Goal: Task Accomplishment & Management: Complete application form

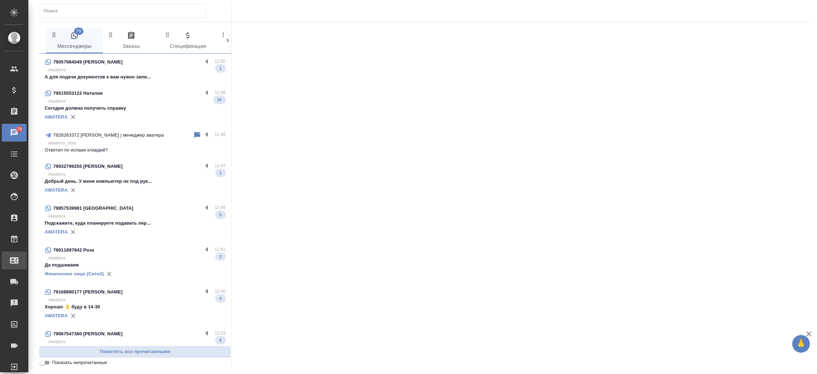
click at [14, 261] on div "Входящие заявки" at bounding box center [5, 260] width 18 height 11
click at [49, 261] on div ".cls-1 fill:#fff; AWATERA [PERSON_NAME]prutko Клиенты Спецификации Заказы 79 Ча…" at bounding box center [408, 187] width 817 height 374
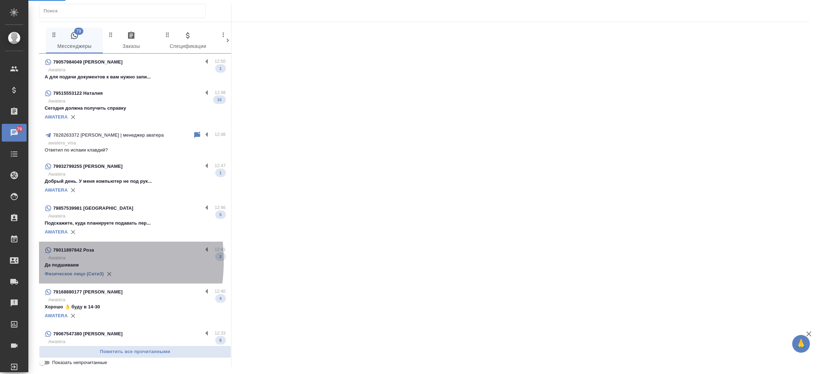
select select "RU"
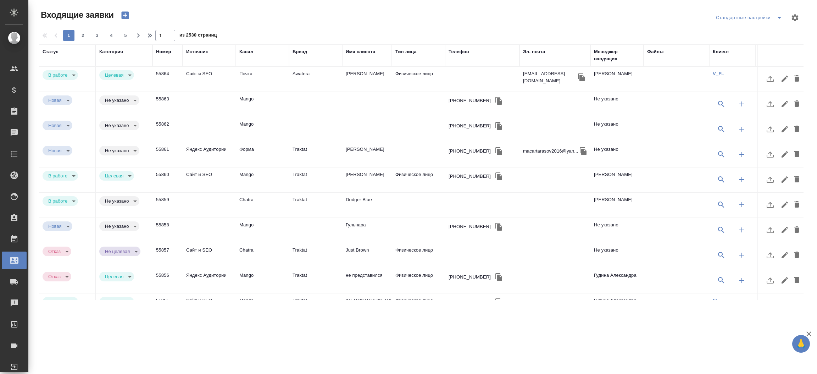
click at [460, 51] on div "Телефон" at bounding box center [459, 51] width 21 height 7
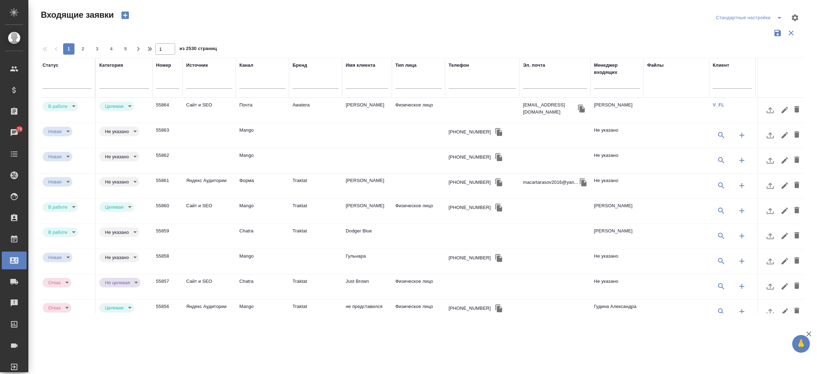
click at [368, 184] on td "[PERSON_NAME]" at bounding box center [367, 185] width 50 height 25
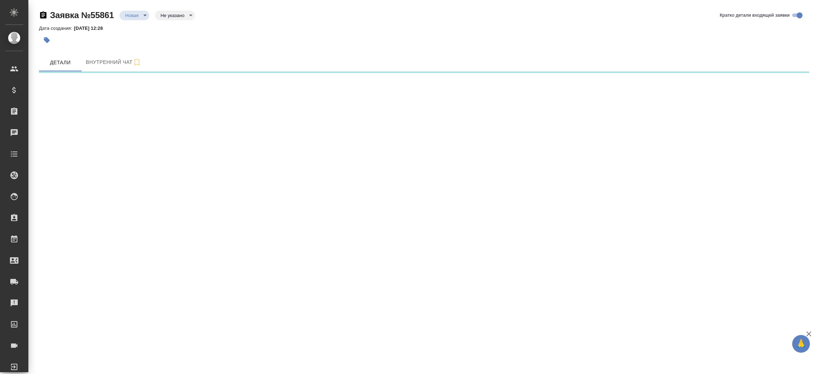
select select "RU"
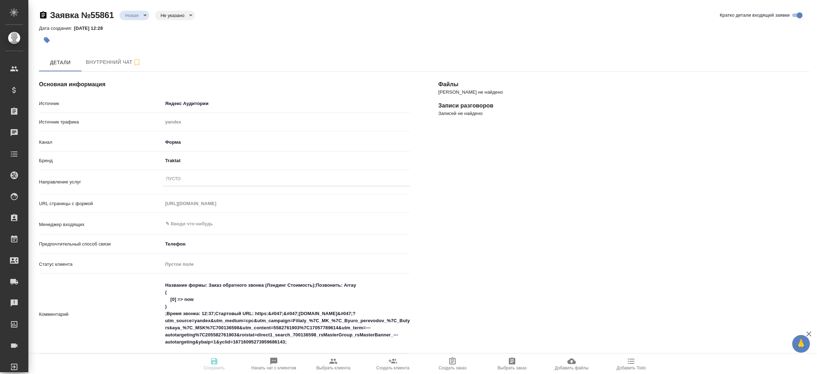
type textarea "x"
click at [179, 224] on input "text" at bounding box center [274, 224] width 219 height 9
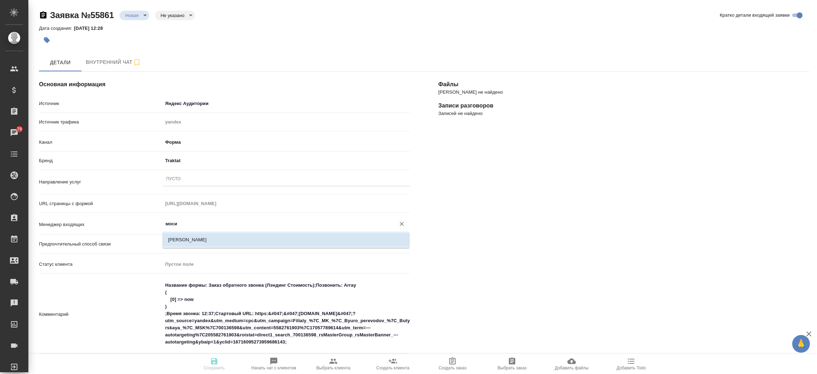
click at [186, 243] on li "[PERSON_NAME]" at bounding box center [285, 239] width 247 height 13
type input "[PERSON_NAME]"
type textarea "x"
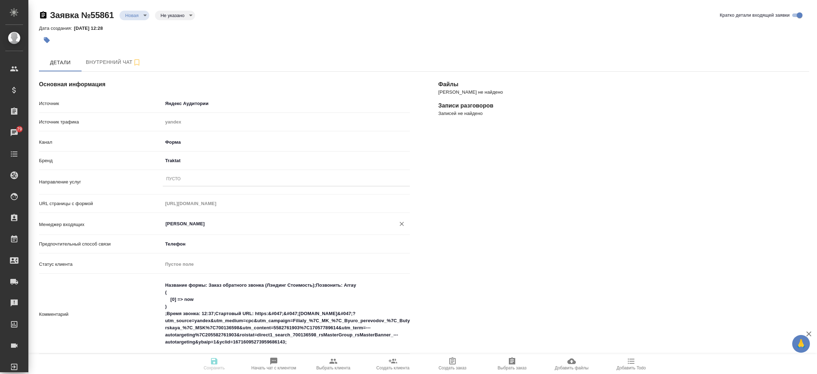
type input "[PERSON_NAME]"
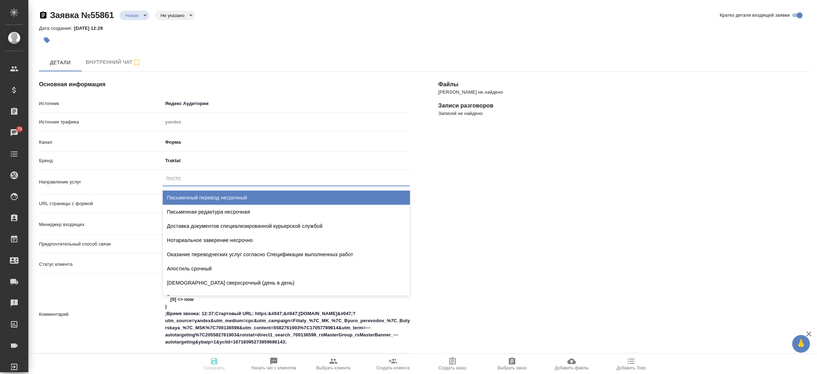
click at [175, 181] on div "Пусто" at bounding box center [173, 179] width 15 height 6
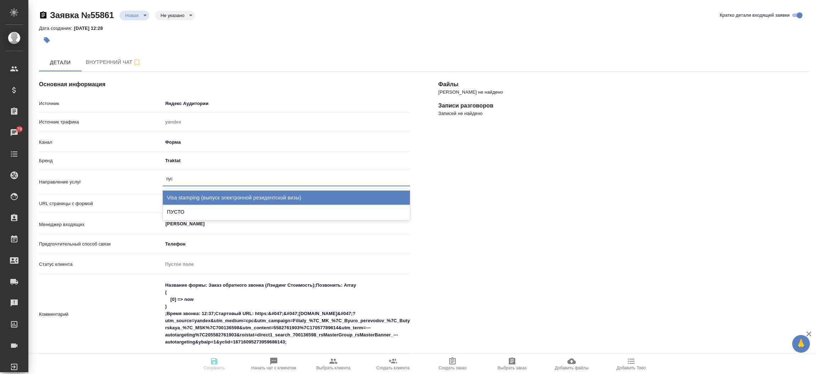
type input "пуст"
click at [179, 195] on div "ПУСТО" at bounding box center [286, 197] width 247 height 14
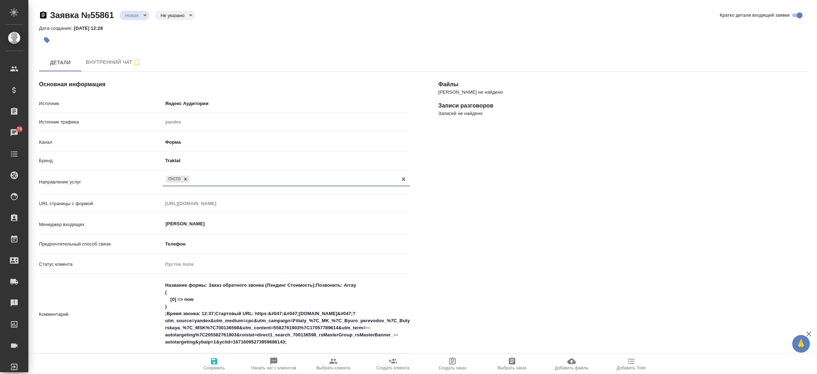
click at [461, 227] on div "Файлы Файлов не найдено Записи разговоров Записей не найдено" at bounding box center [623, 312] width 399 height 510
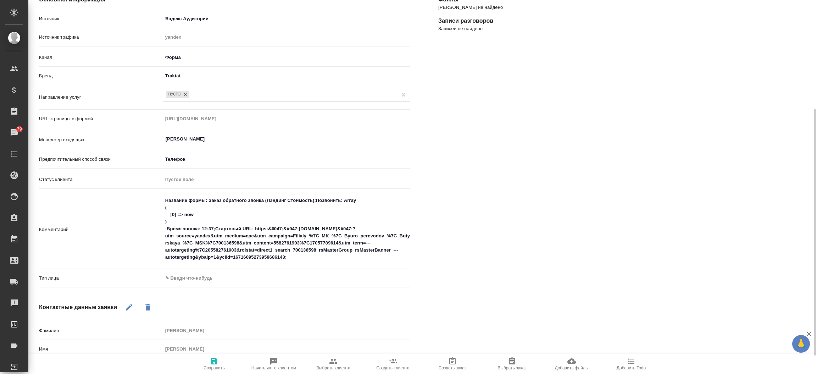
scroll to position [127, 0]
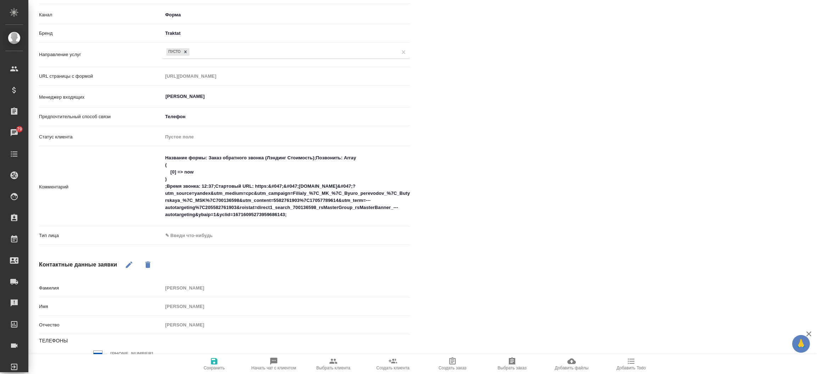
drag, startPoint x: 196, startPoint y: 243, endPoint x: 191, endPoint y: 234, distance: 10.2
click at [191, 234] on div "Тип лица ✎ Введи что-нибудь" at bounding box center [224, 238] width 371 height 18
click at [191, 234] on body "🙏 .cls-1 fill:#fff; AWATERA Прутько Ирина i.prutko Клиенты Спецификации Заказы …" at bounding box center [408, 187] width 817 height 374
click at [190, 248] on li "Физическое лицо" at bounding box center [245, 246] width 165 height 11
type textarea "x"
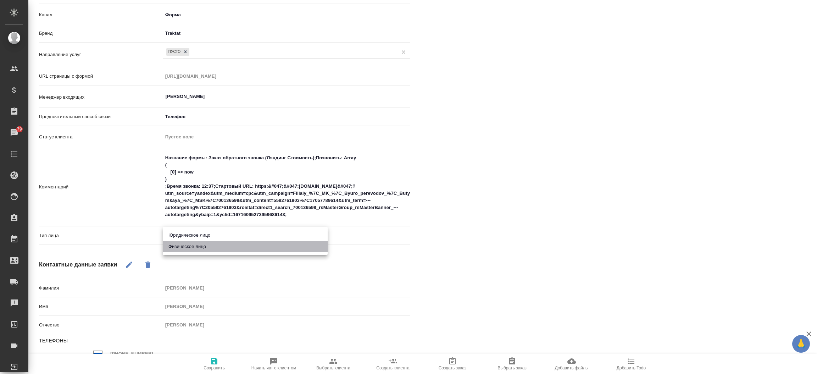
type input "private"
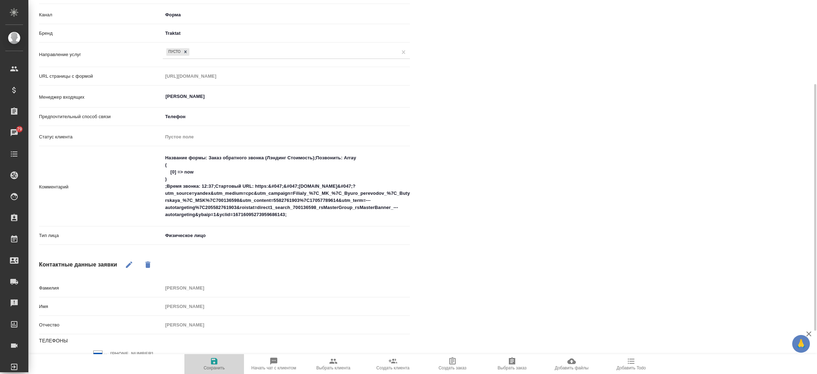
click at [213, 360] on icon "button" at bounding box center [214, 361] width 9 height 9
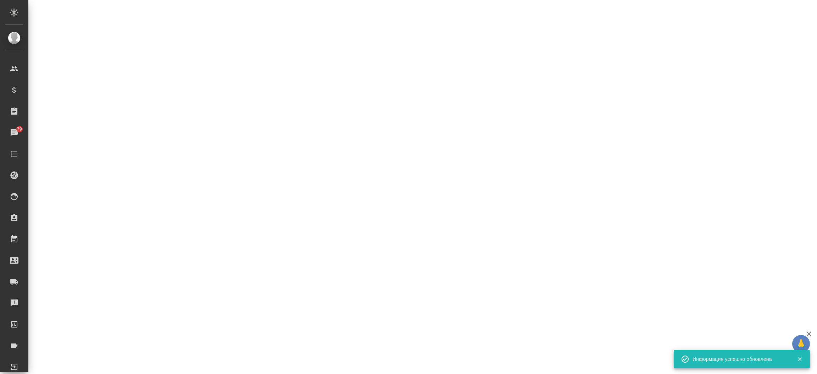
select select "RU"
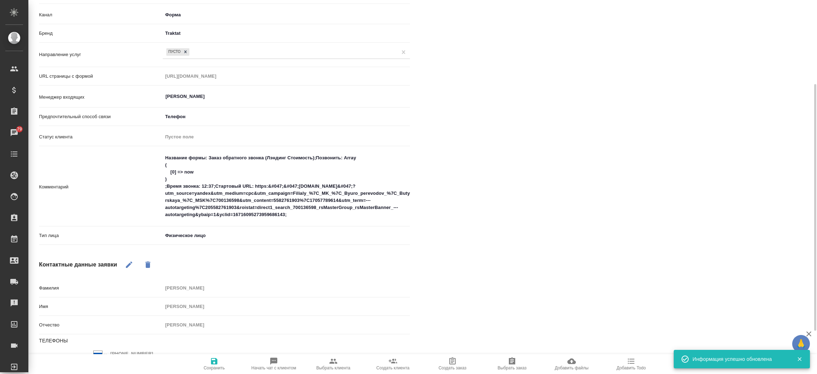
type textarea "x"
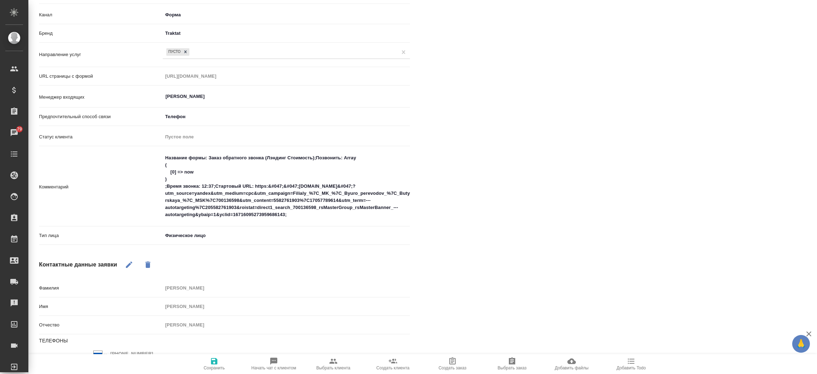
drag, startPoint x: 210, startPoint y: 353, endPoint x: 210, endPoint y: 360, distance: 7.1
click at [210, 360] on div "Основная информация Источник Яндекс Аудитории yandexAudience Источник трафика y…" at bounding box center [424, 185] width 770 height 496
click at [210, 360] on icon "button" at bounding box center [214, 361] width 9 height 9
click at [469, 210] on div "Файлы Файлов не найдено Записи разговоров Записей не найдено" at bounding box center [623, 185] width 399 height 510
click at [481, 184] on div "Файлы Файлов не найдено Записи разговоров Записей не найдено" at bounding box center [623, 185] width 399 height 510
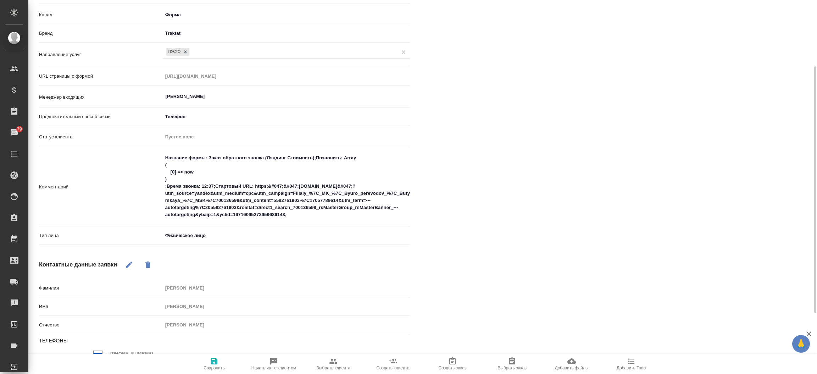
scroll to position [117, 0]
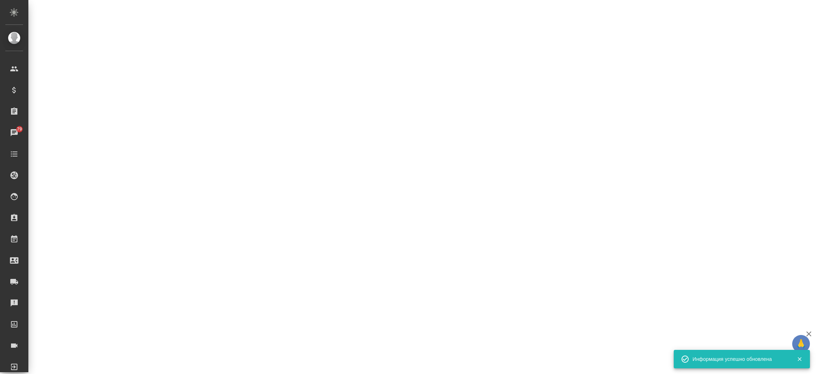
select select "RU"
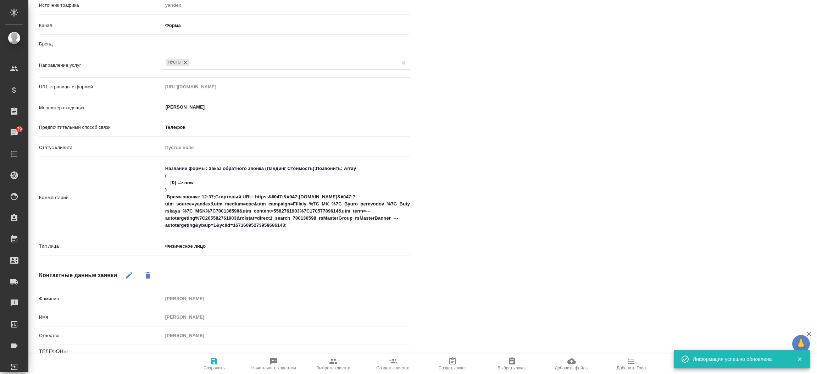
type textarea "x"
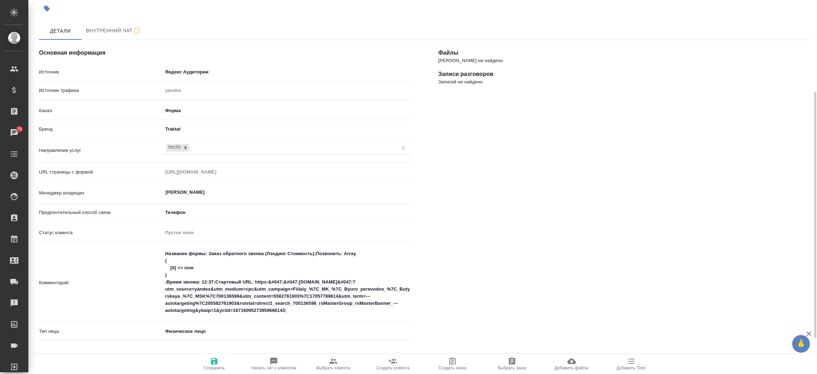
scroll to position [0, 0]
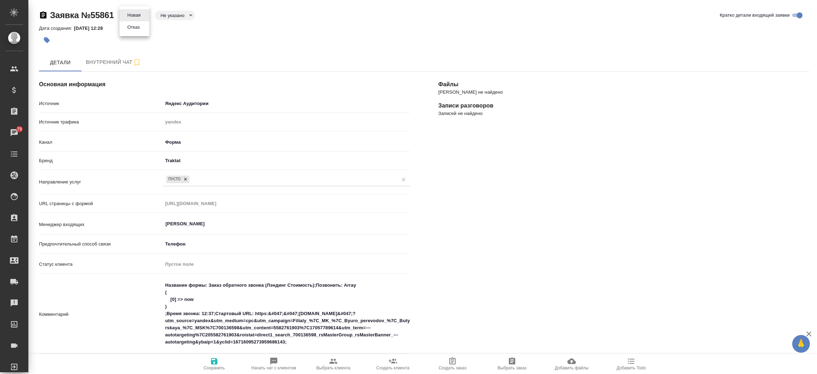
click at [129, 11] on body "🙏 .cls-1 fill:#fff; AWATERA Прутько Ирина i.prutko Клиенты Спецификации Заказы …" at bounding box center [408, 187] width 817 height 374
click at [130, 26] on button "Отказ" at bounding box center [133, 27] width 17 height 8
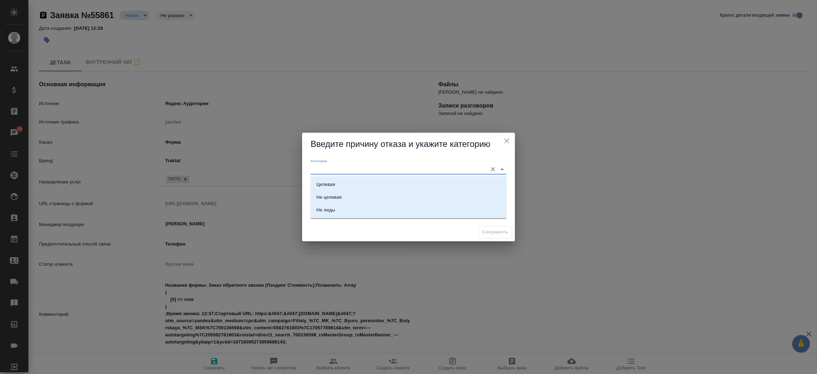
click at [322, 167] on input "Категория" at bounding box center [397, 169] width 173 height 10
click at [324, 208] on div "Не лиды" at bounding box center [325, 209] width 19 height 7
type input "Не лиды"
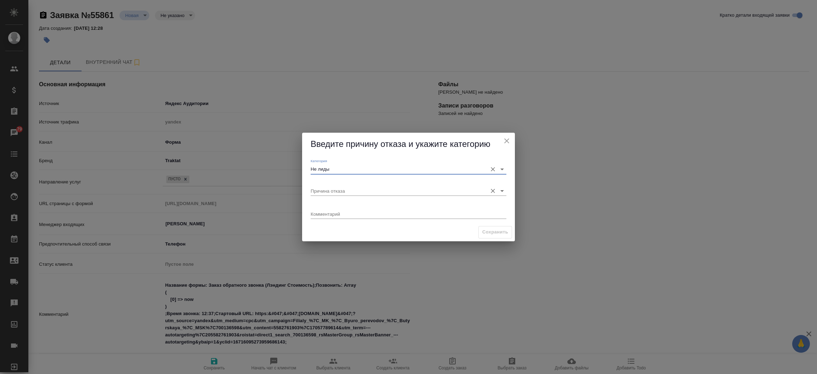
click at [324, 186] on input "Причина отказа" at bounding box center [397, 191] width 173 height 10
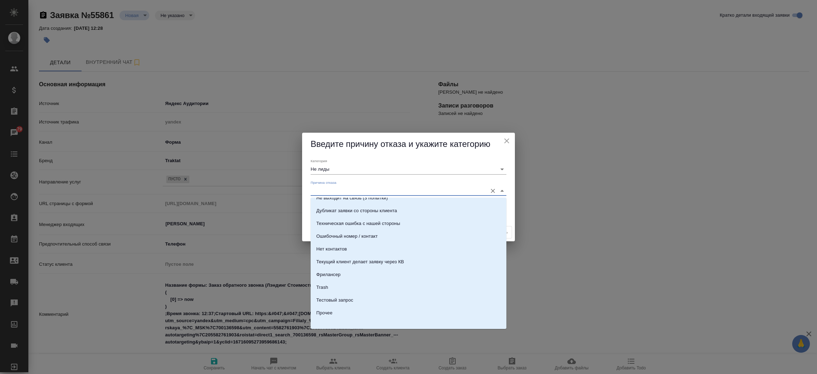
scroll to position [216, 0]
click at [395, 307] on li "Прочее" at bounding box center [409, 309] width 196 height 13
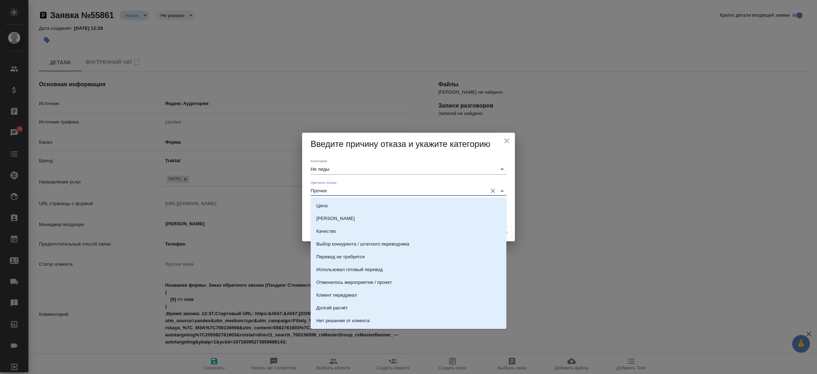
click at [344, 187] on input "Прочее" at bounding box center [397, 191] width 173 height 10
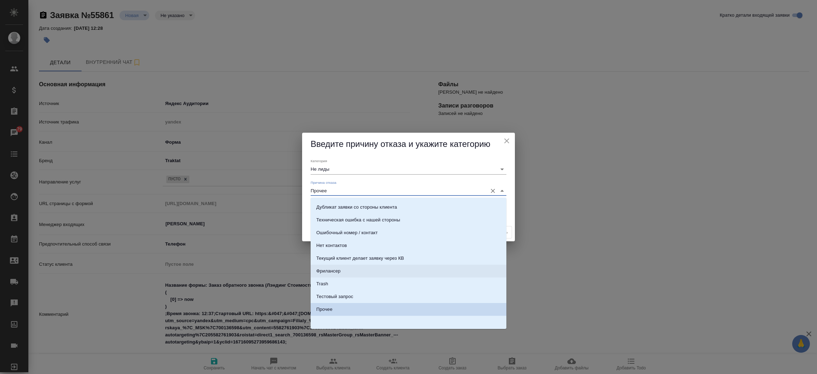
click at [379, 274] on li "Фрилансер" at bounding box center [409, 271] width 196 height 13
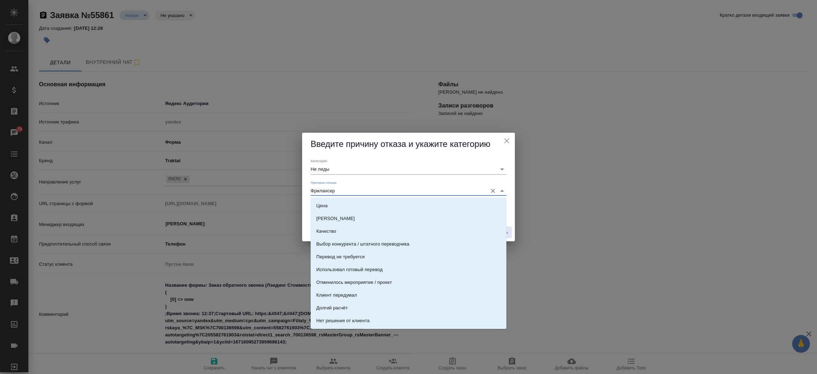
click at [380, 187] on input "Фрилансер" at bounding box center [397, 191] width 173 height 10
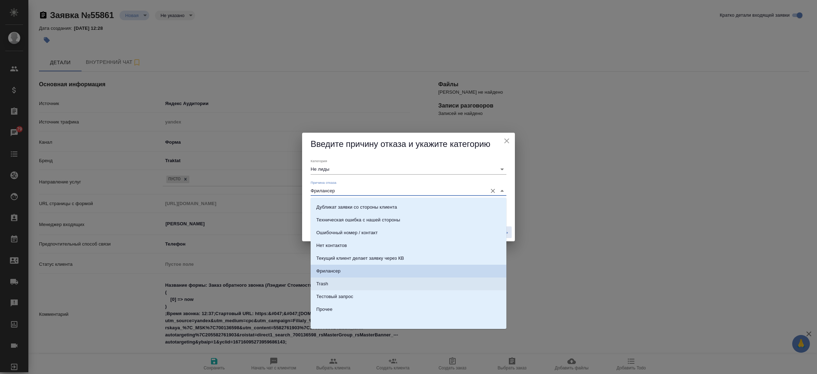
click at [390, 282] on li "Trash" at bounding box center [409, 283] width 196 height 13
type input "Trash"
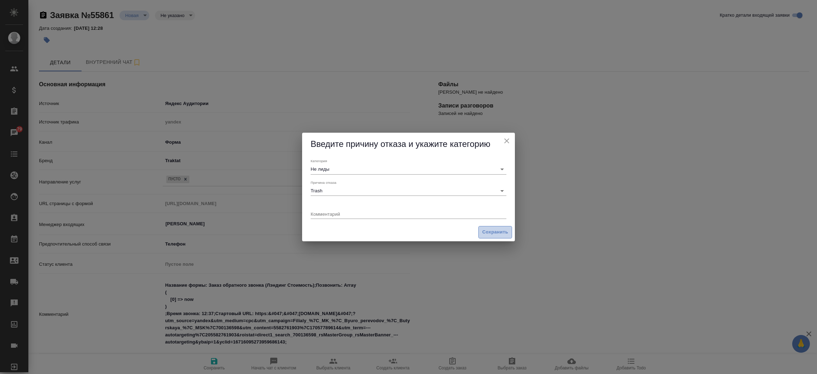
click at [484, 230] on span "Сохранить" at bounding box center [495, 232] width 26 height 8
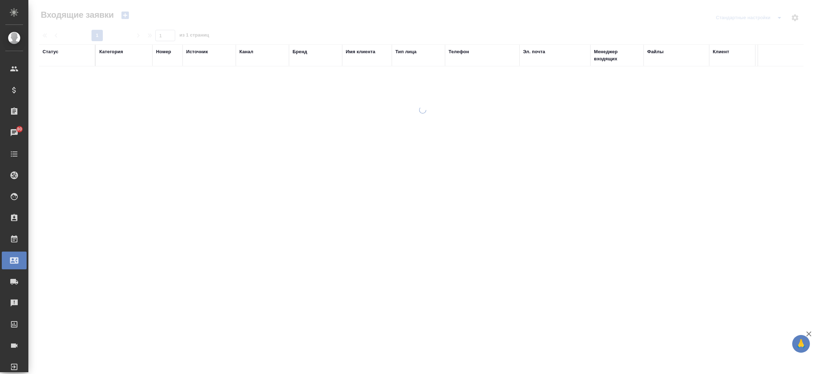
select select "RU"
